Goal: Task Accomplishment & Management: Use online tool/utility

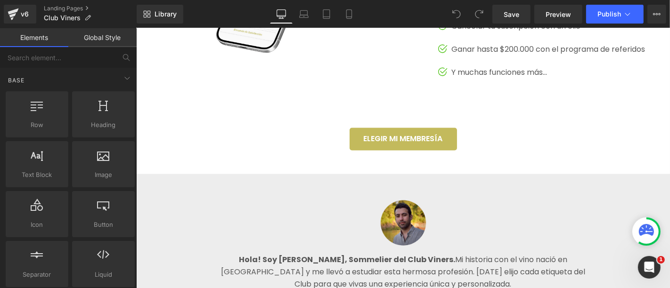
scroll to position [1413, 0]
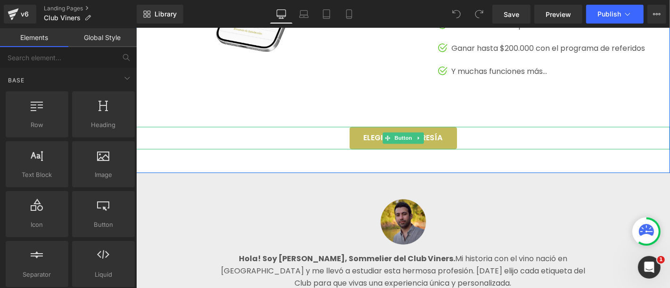
click at [415, 141] on icon at bounding box center [417, 138] width 5 height 6
click at [421, 141] on icon at bounding box center [423, 138] width 5 height 6
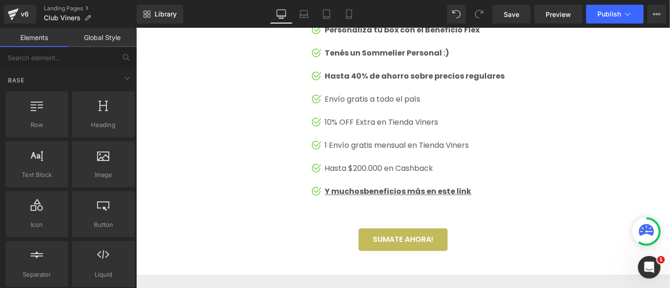
scroll to position [1884, 0]
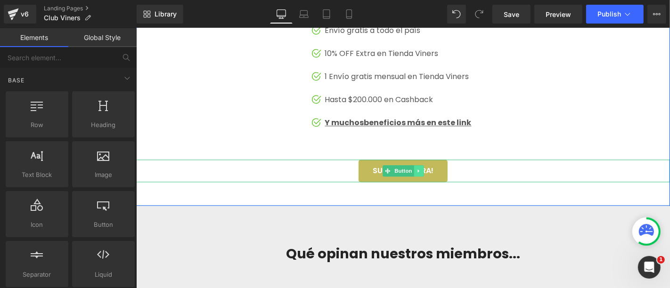
click at [415, 173] on icon at bounding box center [417, 171] width 5 height 6
click at [421, 173] on icon at bounding box center [423, 171] width 5 height 6
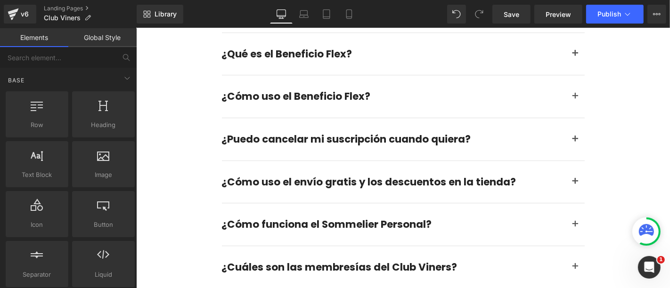
scroll to position [2616, 0]
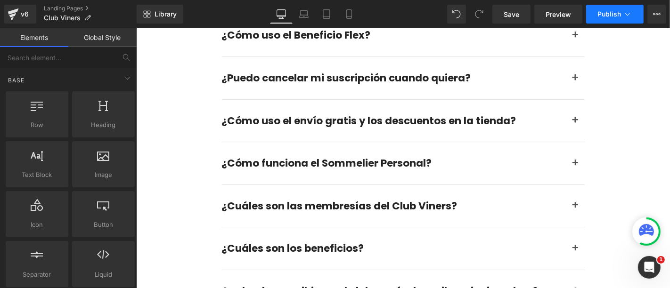
click at [609, 15] on span "Publish" at bounding box center [609, 14] width 24 height 8
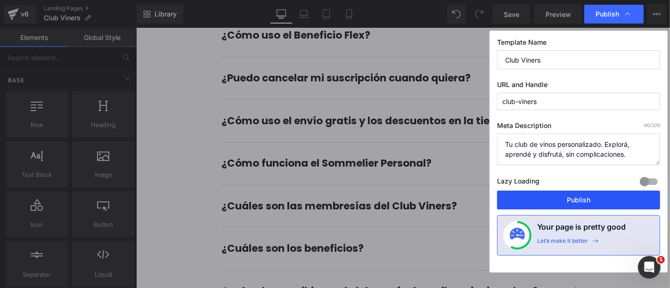
click at [574, 194] on button "Publish" at bounding box center [578, 200] width 163 height 19
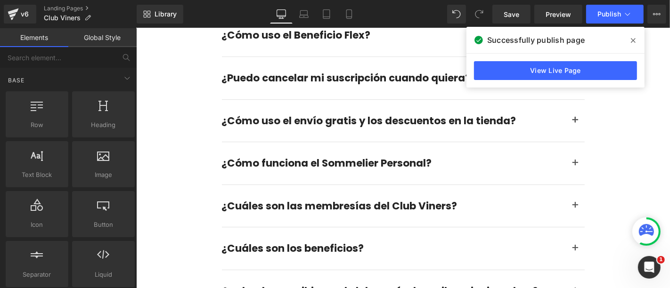
click at [632, 42] on icon at bounding box center [633, 41] width 5 height 8
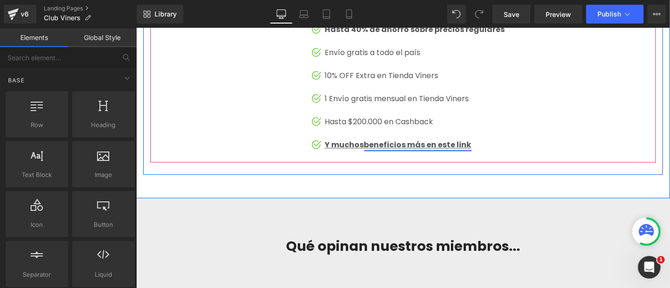
scroll to position [1884, 0]
